Goal: Use online tool/utility: Utilize a website feature to perform a specific function

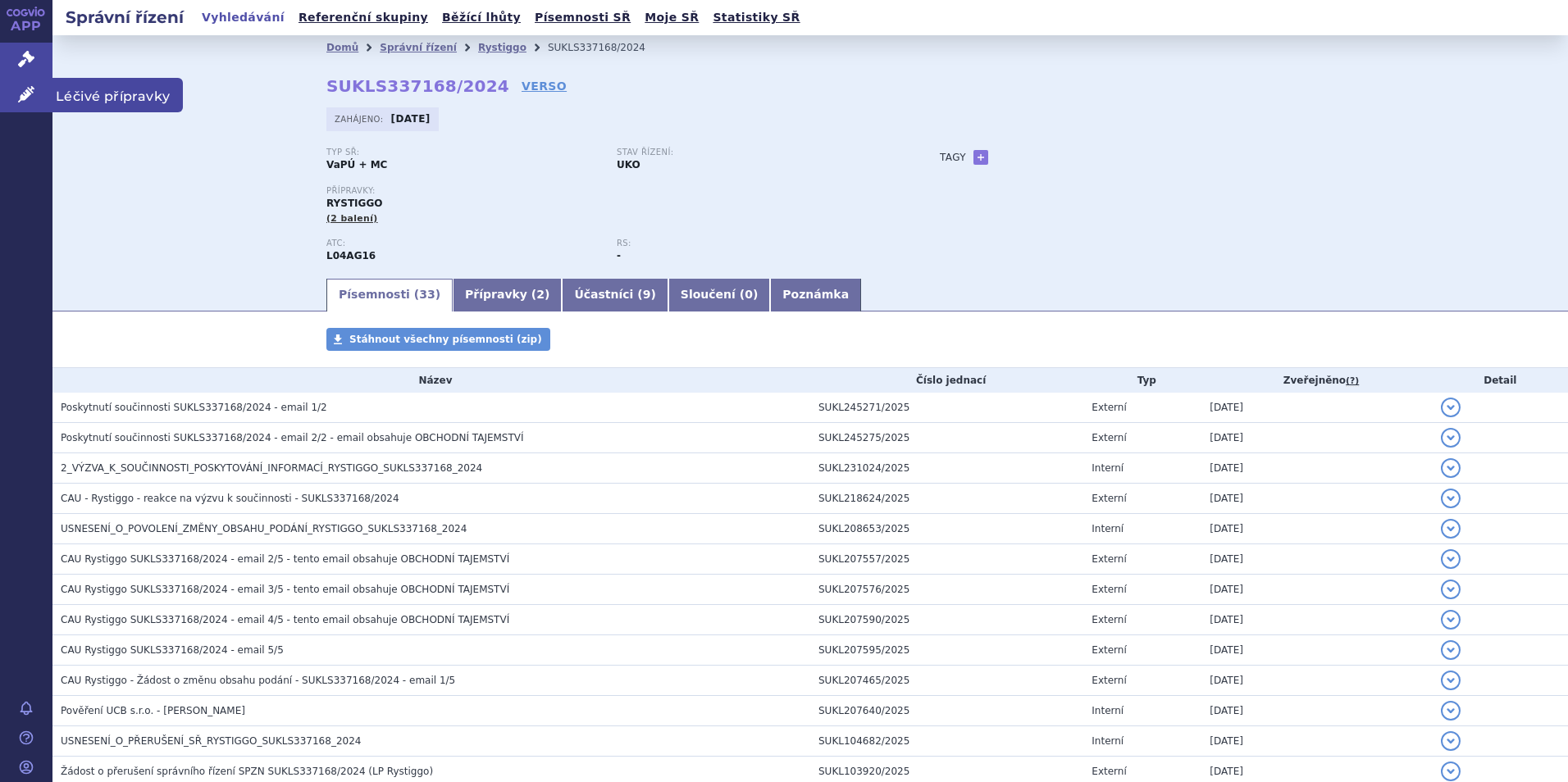
click at [27, 92] on icon at bounding box center [26, 94] width 16 height 16
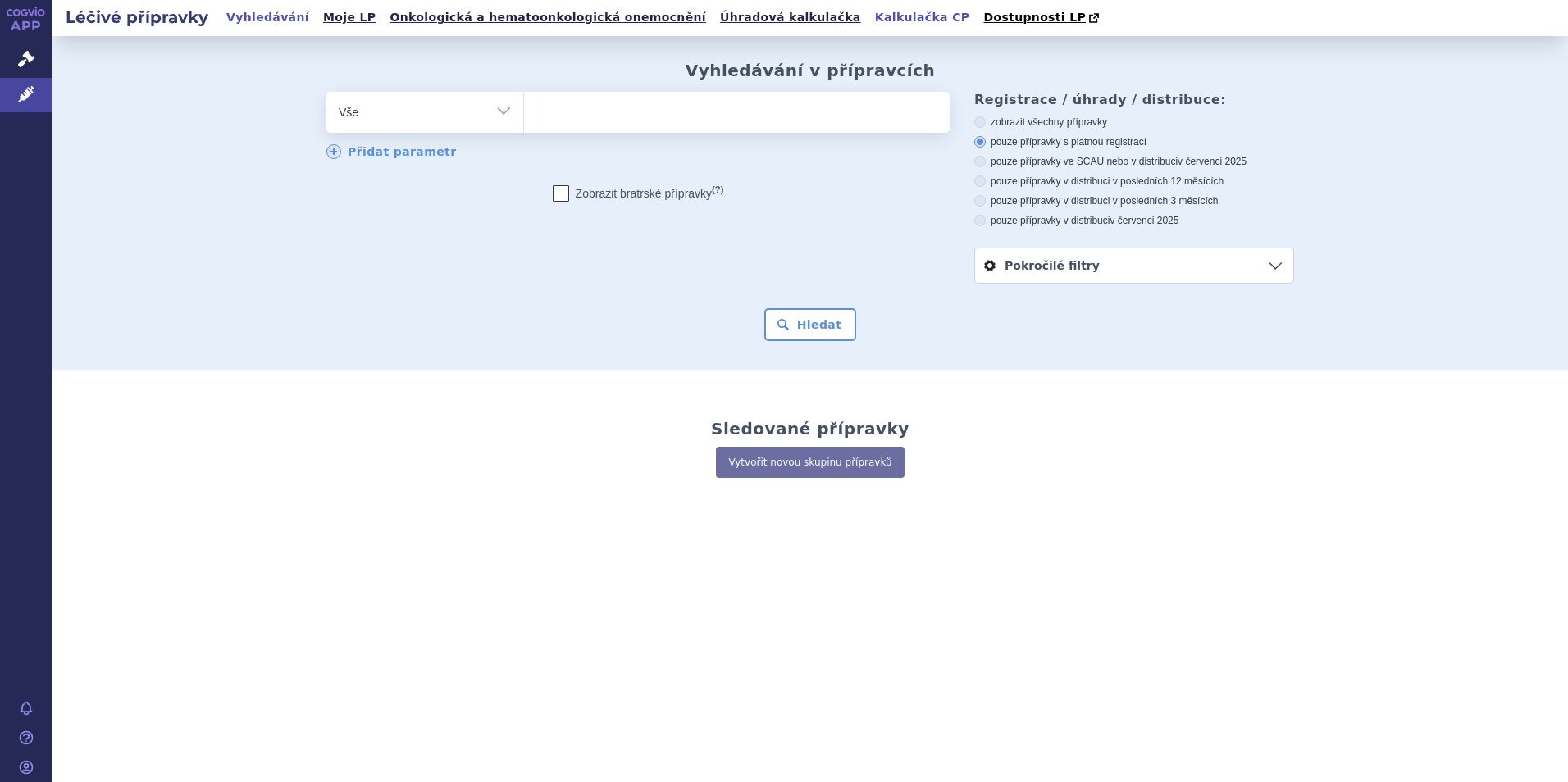
click at [870, 17] on link "Kalkulačka CP" at bounding box center [922, 18] width 105 height 22
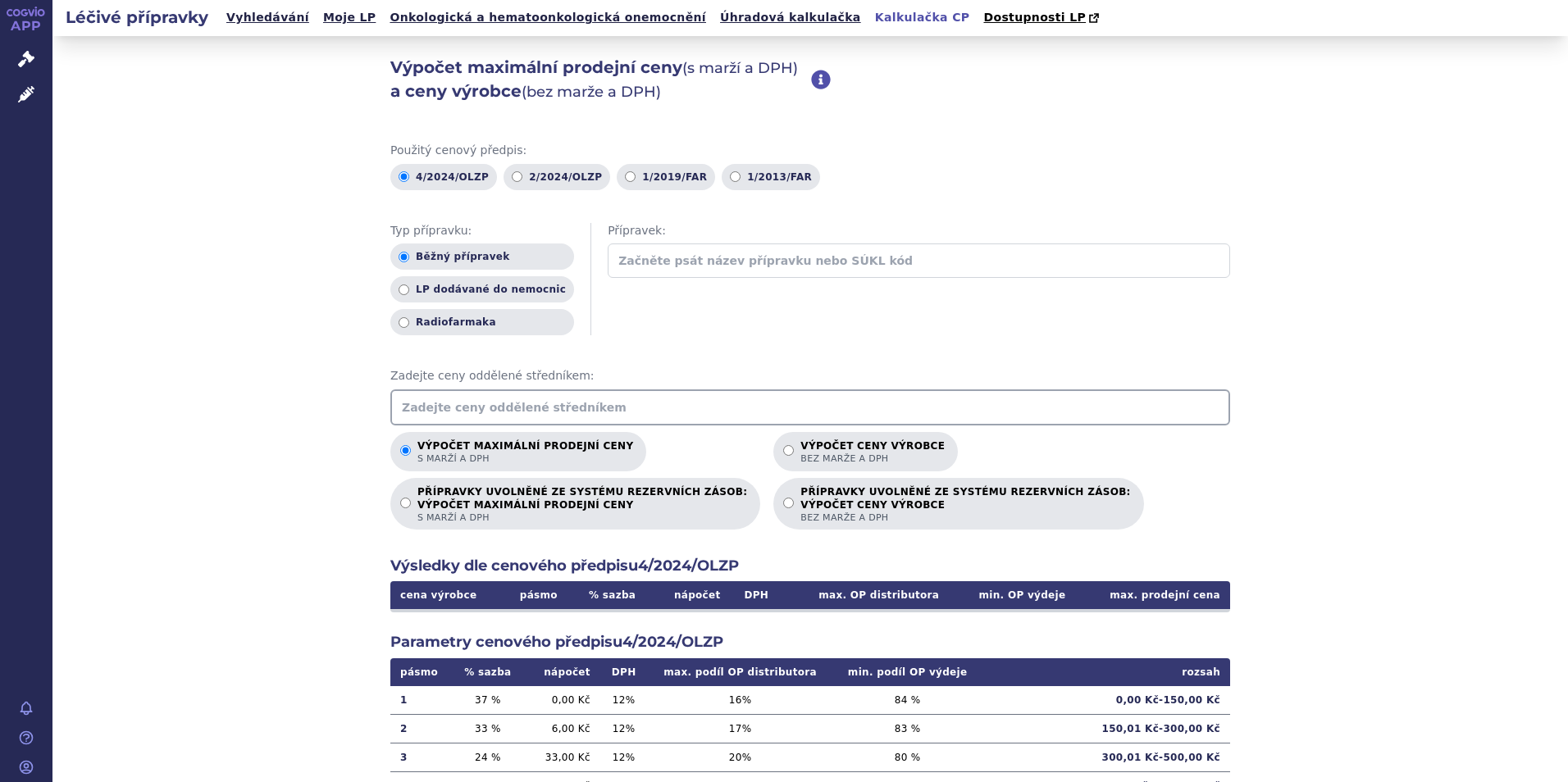
click at [403, 414] on input "text" at bounding box center [810, 408] width 839 height 36
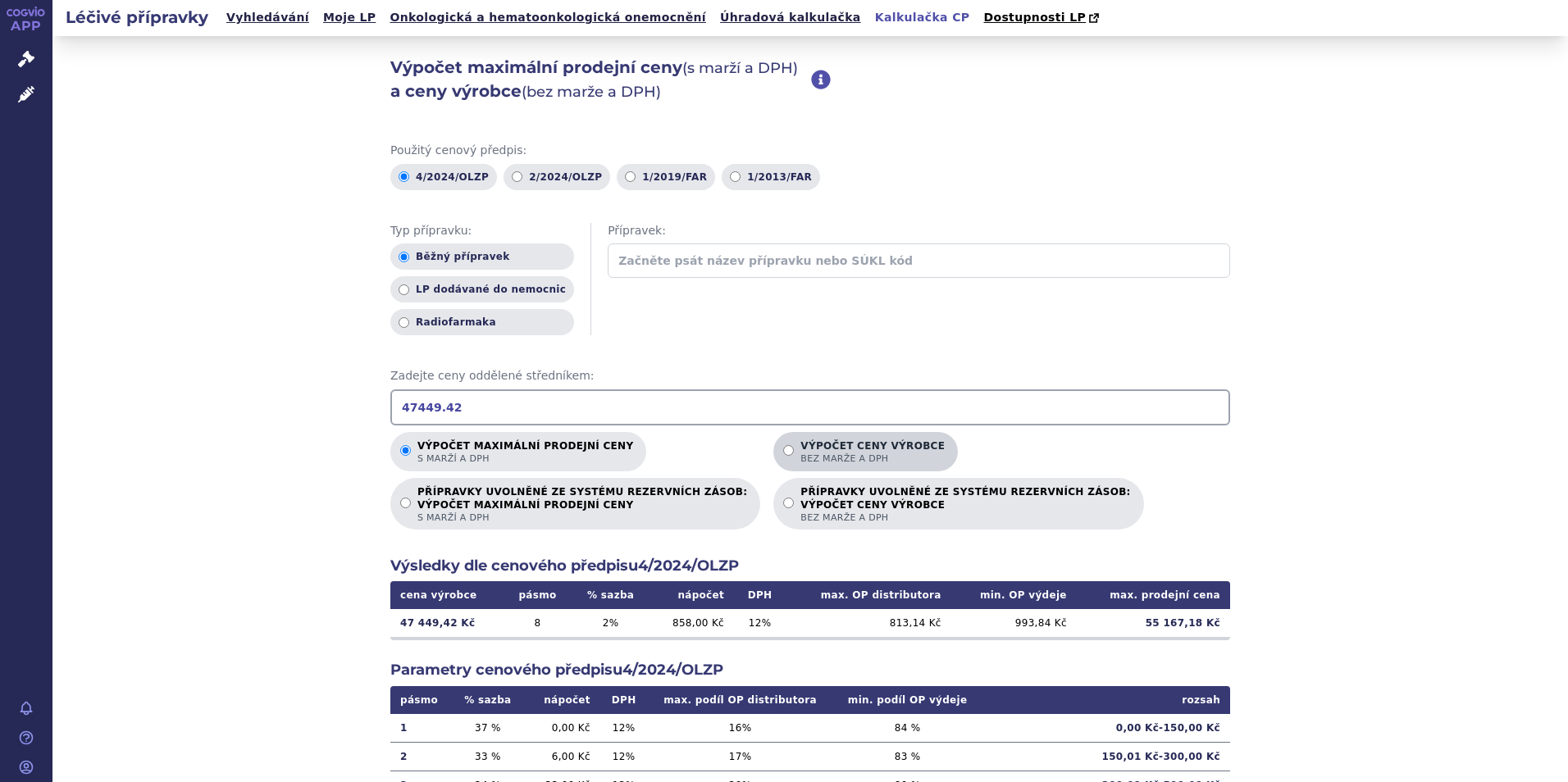
type input "47449.42"
click at [783, 451] on input "Výpočet ceny výrobce bez marže a DPH" at bounding box center [788, 450] width 11 height 11
radio input "true"
